Goal: Task Accomplishment & Management: Manage account settings

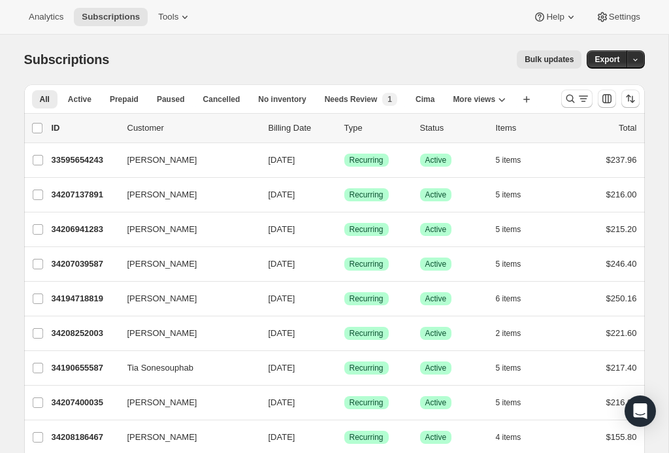
click at [574, 101] on icon "Search and filter results" at bounding box center [570, 98] width 13 height 13
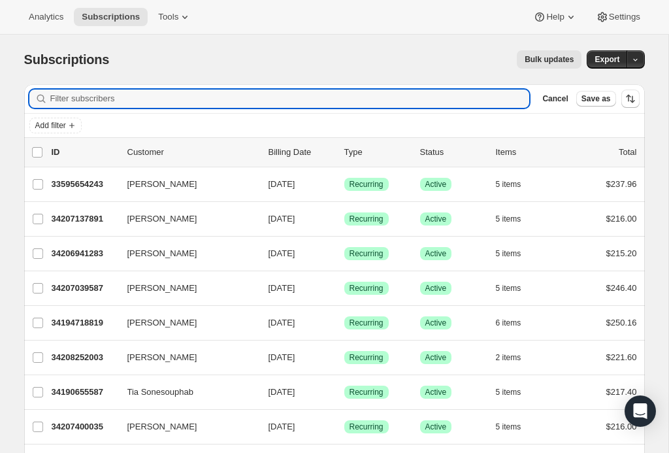
click at [367, 96] on input "Filter subscribers" at bounding box center [290, 99] width 480 height 18
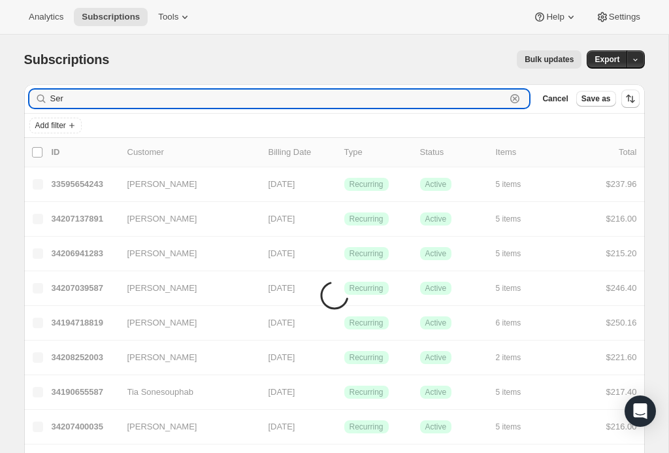
click at [144, 95] on input "Ser" at bounding box center [278, 99] width 456 height 18
click at [192, 93] on input "Ser" at bounding box center [278, 99] width 456 height 18
type input "n"
type input "Sterling cro"
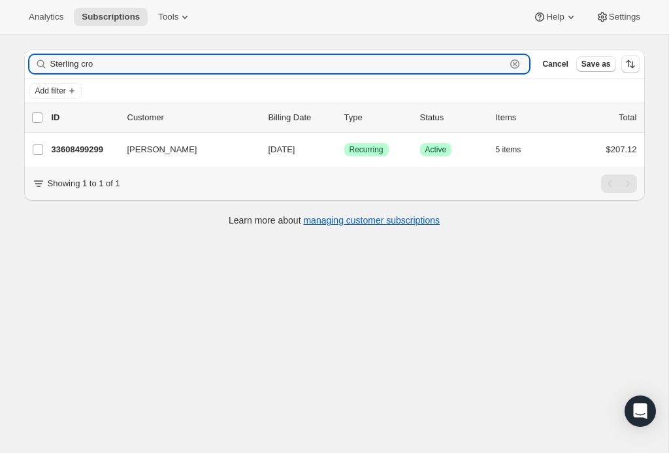
scroll to position [35, 0]
click at [79, 152] on p "33608499299" at bounding box center [84, 149] width 65 height 13
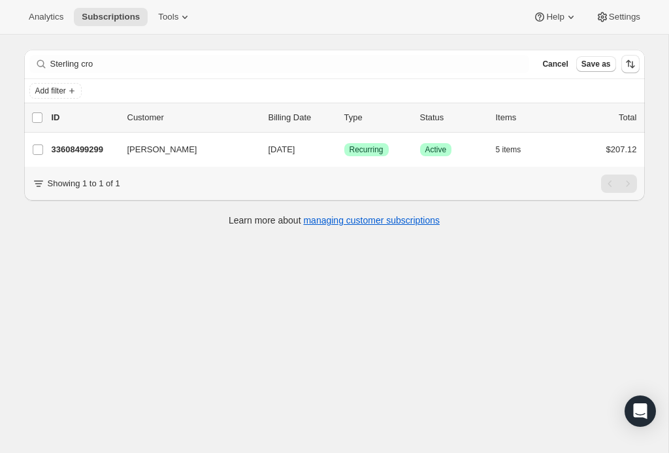
click at [77, 158] on div "33608499299 [PERSON_NAME] [DATE] Success Recurring Success Active 5 items $207.…" at bounding box center [345, 150] width 586 height 18
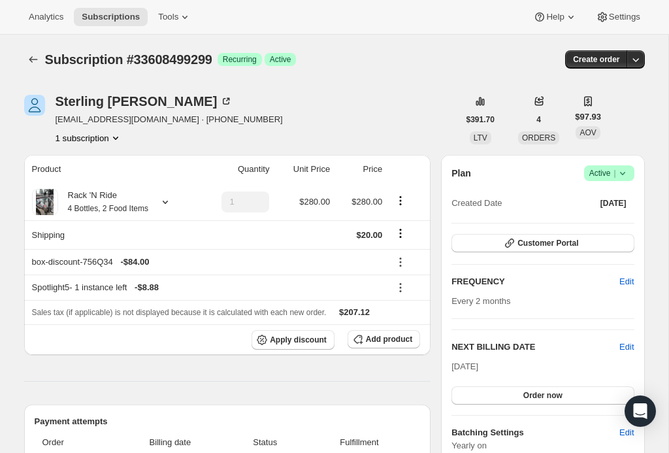
scroll to position [35, 0]
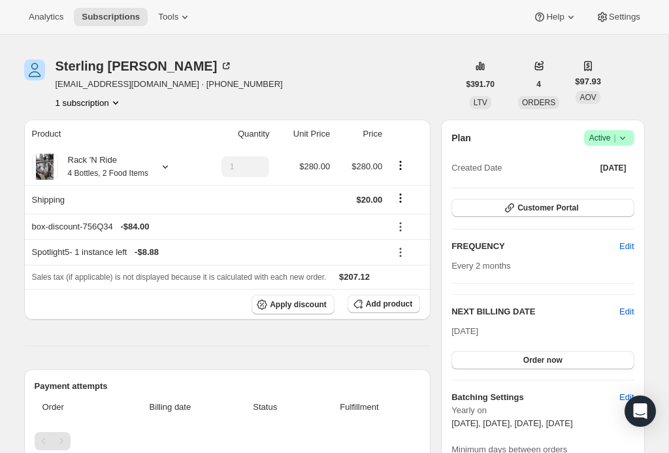
click at [97, 169] on small "4 Bottles, 2 Food Items" at bounding box center [108, 173] width 80 height 9
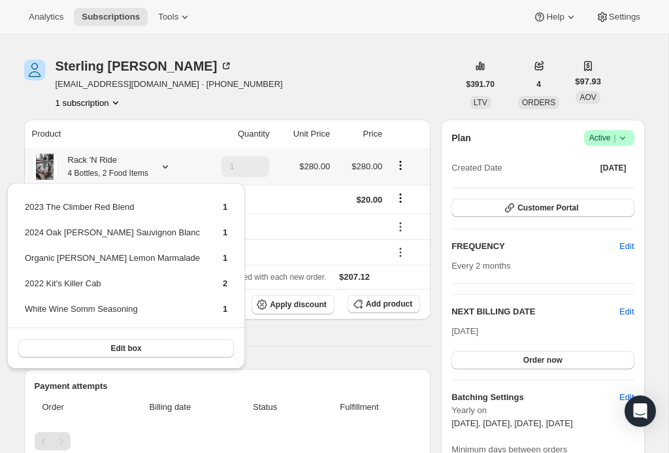
click at [66, 351] on button "Edit box" at bounding box center [126, 348] width 216 height 18
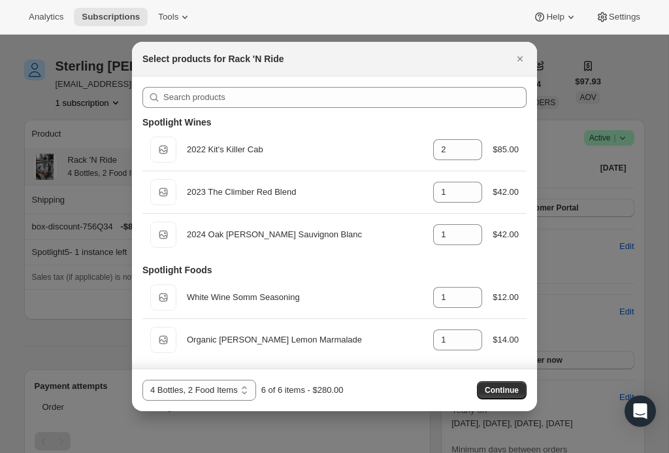
scroll to position [0, 0]
click at [466, 153] on icon ":re9:" at bounding box center [472, 153] width 13 height 13
type input "1"
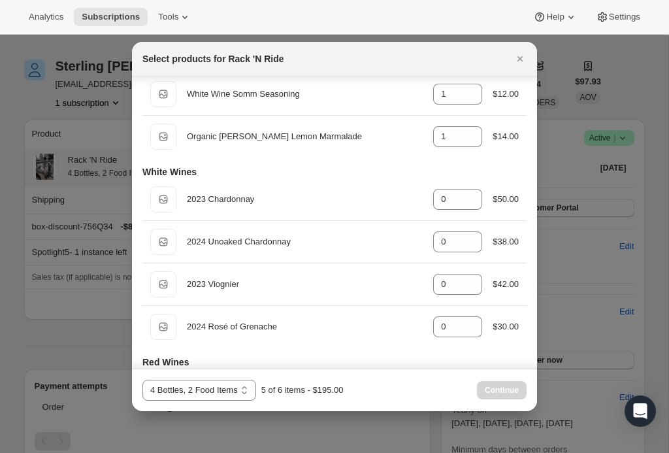
scroll to position [219, 0]
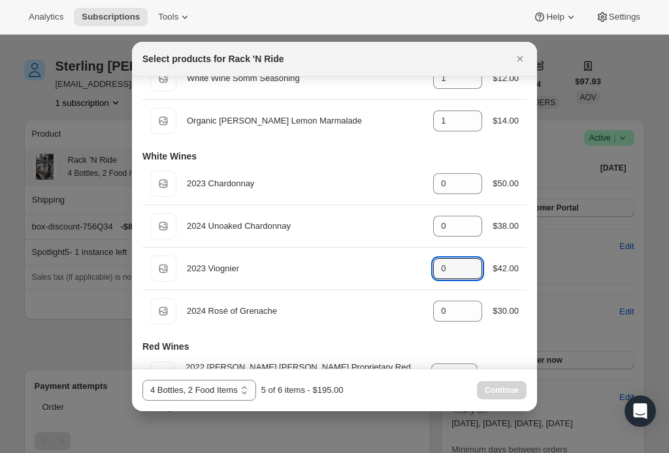
click at [474, 261] on icon ":re9:" at bounding box center [472, 264] width 13 height 13
type input "1"
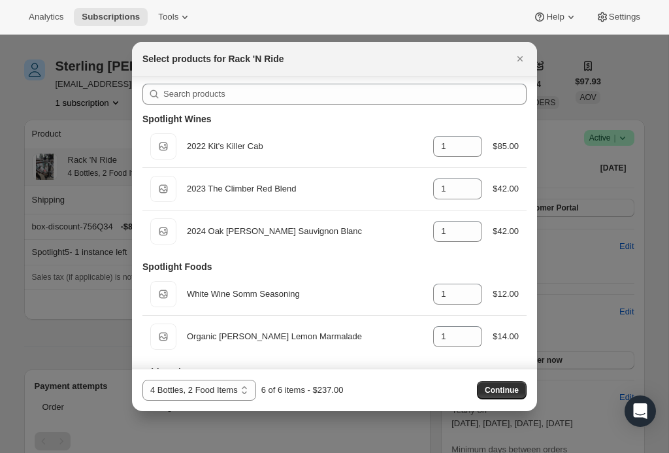
scroll to position [2, 0]
click at [447, 187] on input "1" at bounding box center [447, 190] width 29 height 21
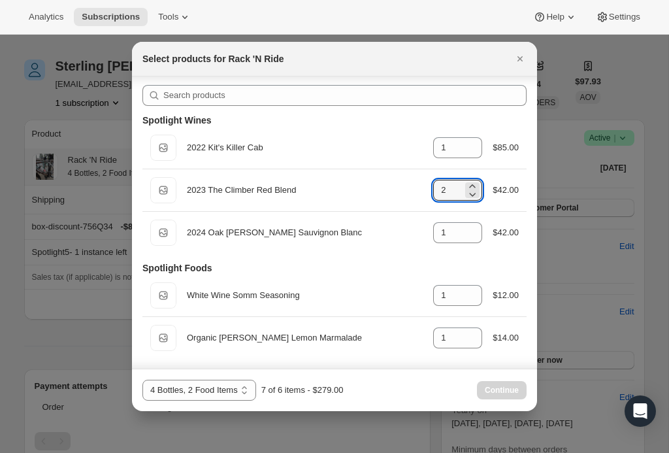
type input "21"
